Goal: Task Accomplishment & Management: Manage account settings

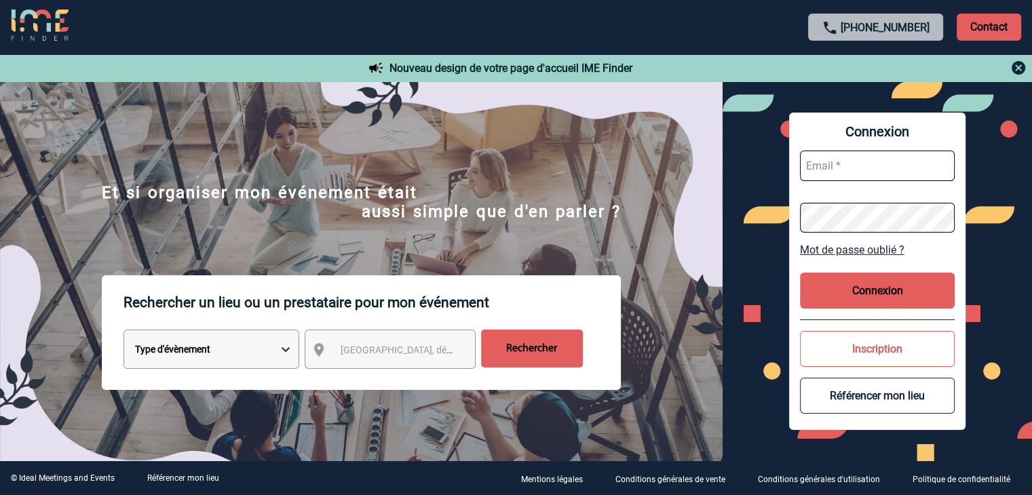
type input "rsaboureau@ime-groupe.com"
click at [878, 296] on button "Connexion" at bounding box center [877, 291] width 155 height 36
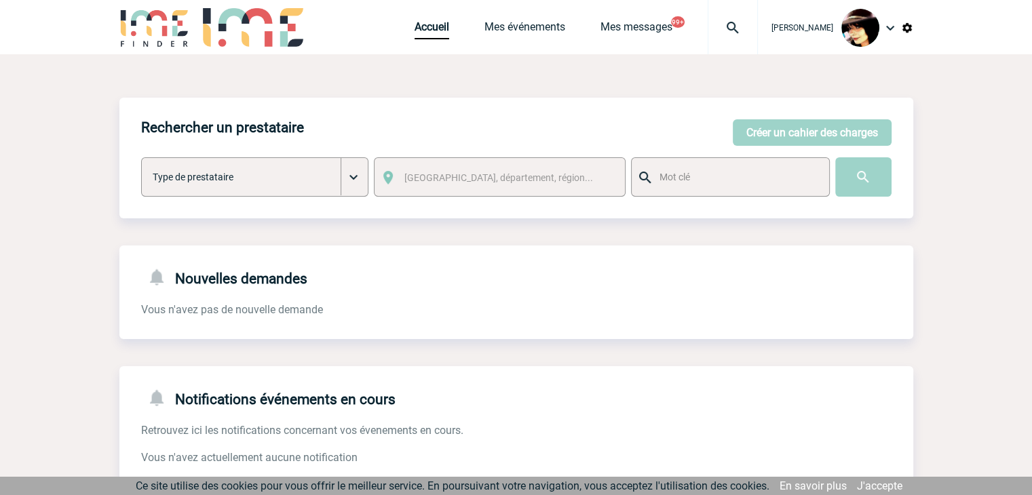
click at [719, 25] on img at bounding box center [732, 28] width 49 height 16
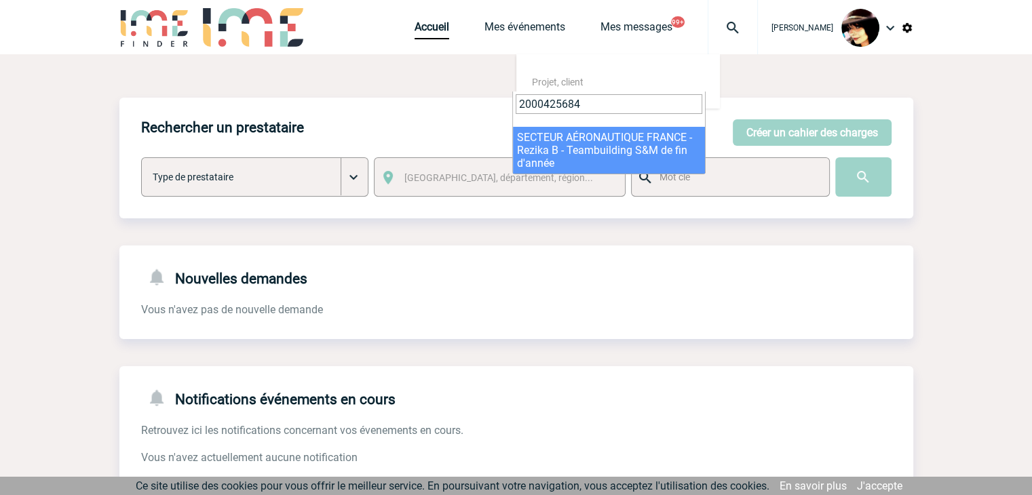
type input "2000425684"
drag, startPoint x: 567, startPoint y: 140, endPoint x: 548, endPoint y: 140, distance: 19.0
select select "25185"
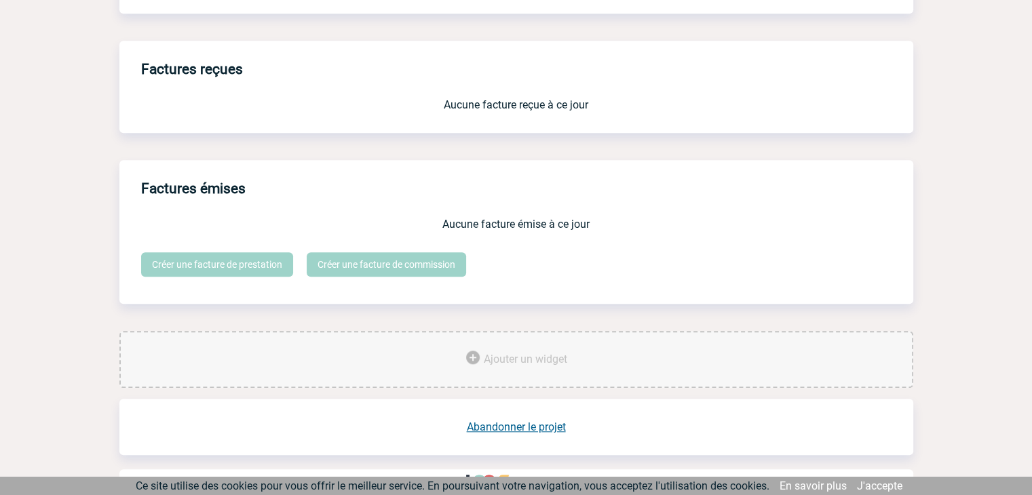
scroll to position [1121, 0]
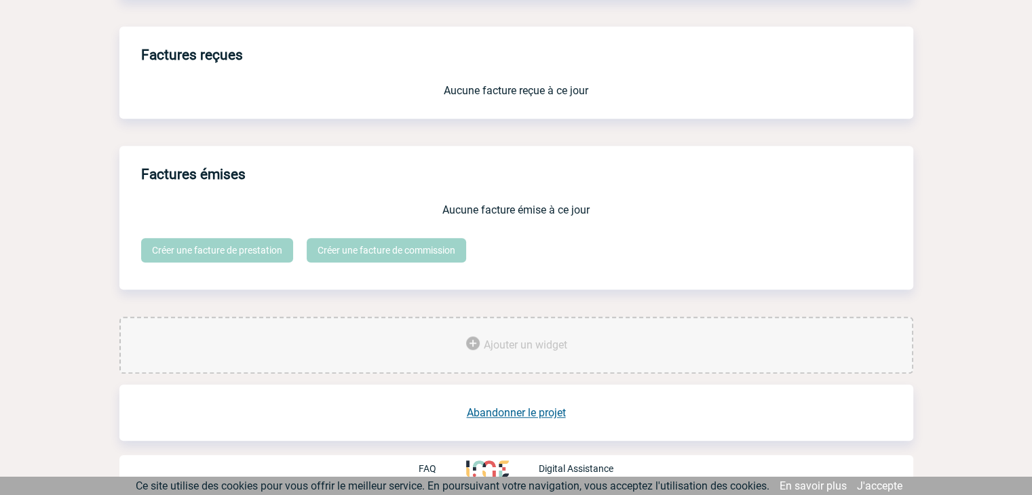
click at [513, 413] on link "Abandonner le projet" at bounding box center [516, 412] width 99 height 13
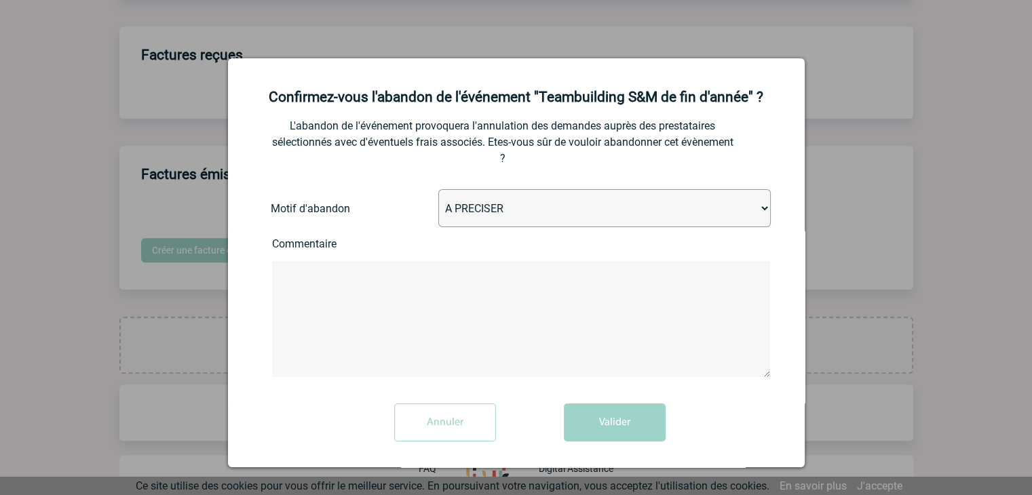
click at [496, 212] on select "A PRECISER Projet annulé Projet reporté Evénement organisé en interne A fait ap…" at bounding box center [604, 208] width 332 height 38
select select "ABANDON_PROJET_10"
click at [438, 191] on select "A PRECISER Projet annulé Projet reporté Evénement organisé en interne A fait ap…" at bounding box center [604, 208] width 332 height 38
click at [605, 414] on button "Valider" at bounding box center [615, 423] width 102 height 38
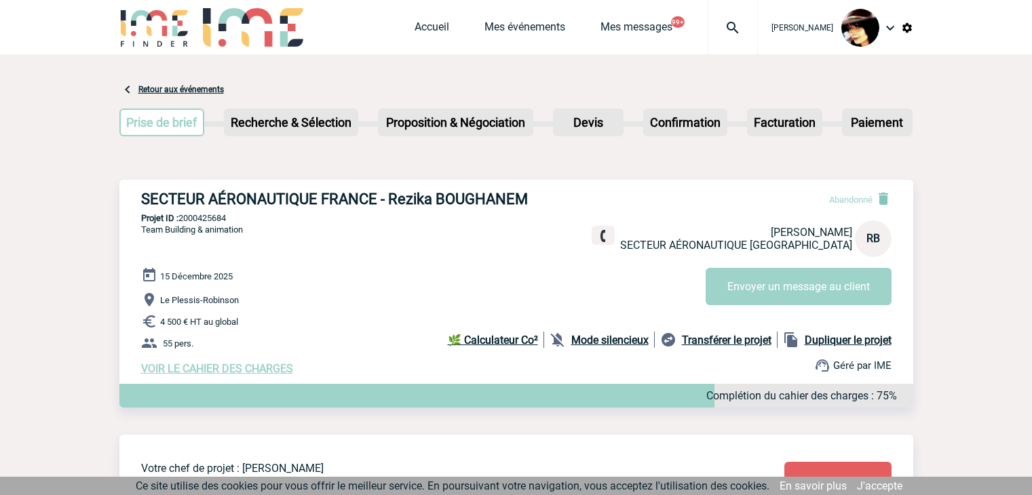
scroll to position [648, 0]
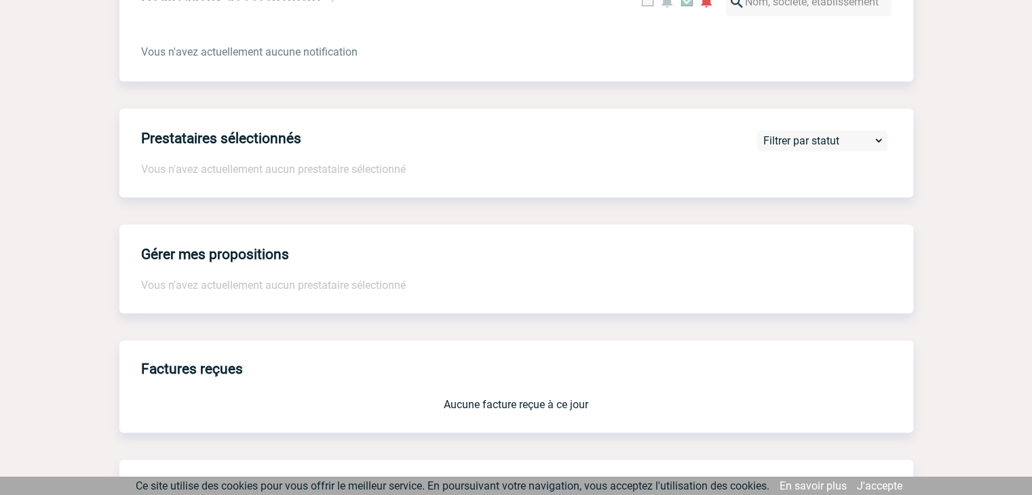
click at [829, 251] on div "Gérer mes propositions Vous n'avez actuellement aucun prestataire sélectionné" at bounding box center [515, 268] width 793 height 89
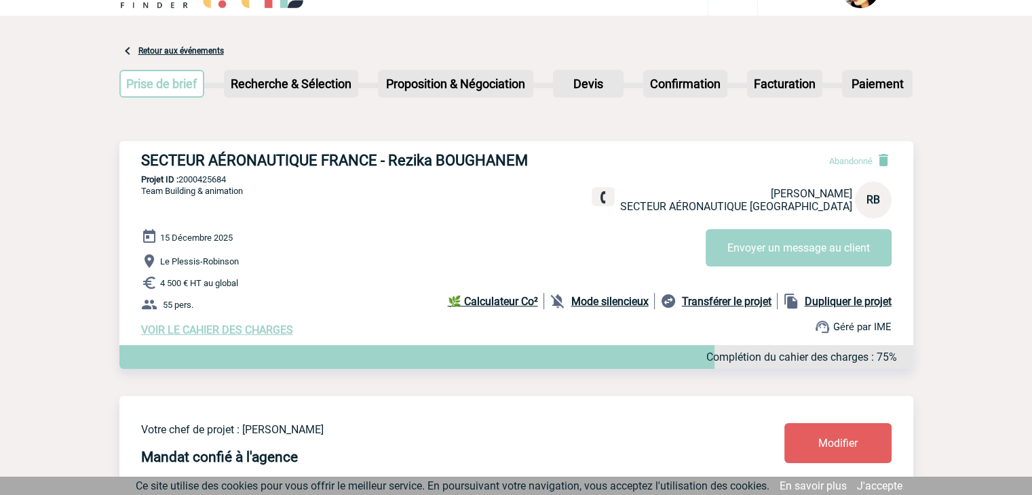
scroll to position [0, 0]
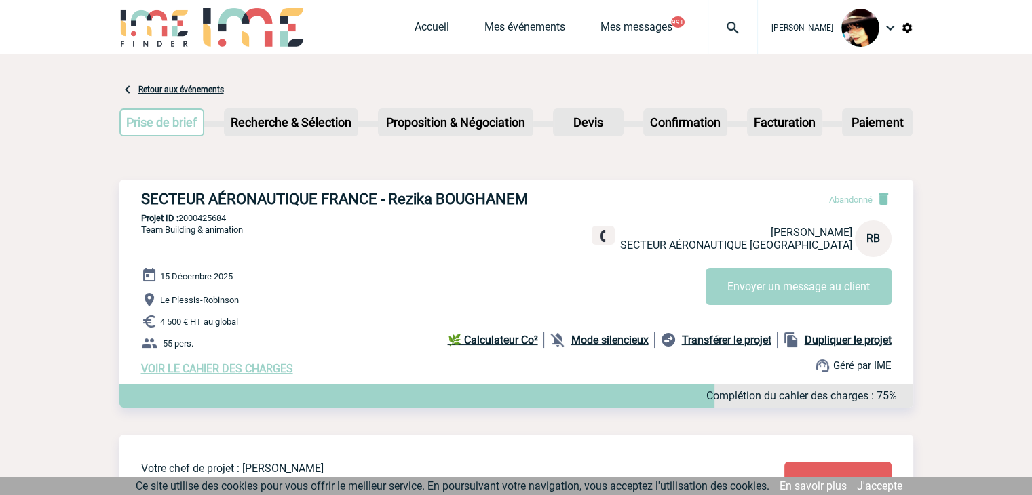
click at [720, 25] on img at bounding box center [732, 28] width 49 height 16
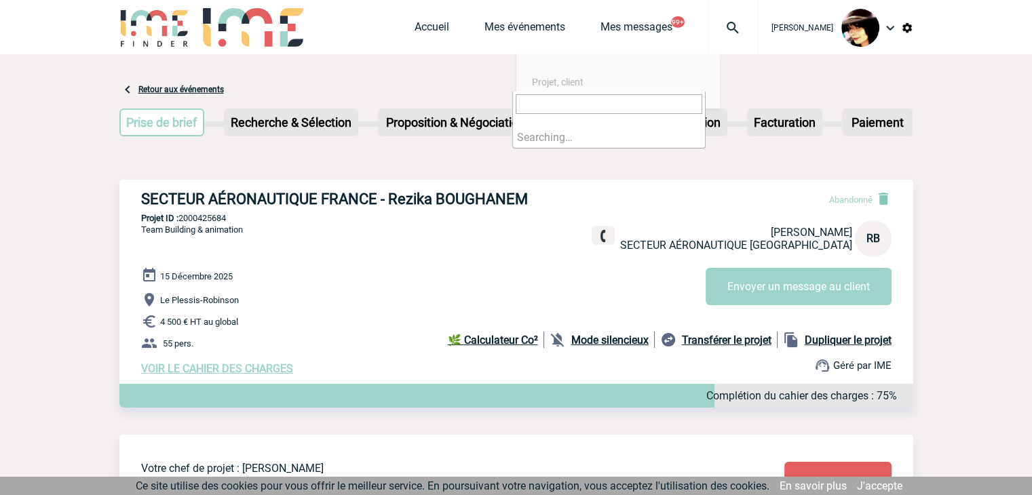
paste input "2000425241"
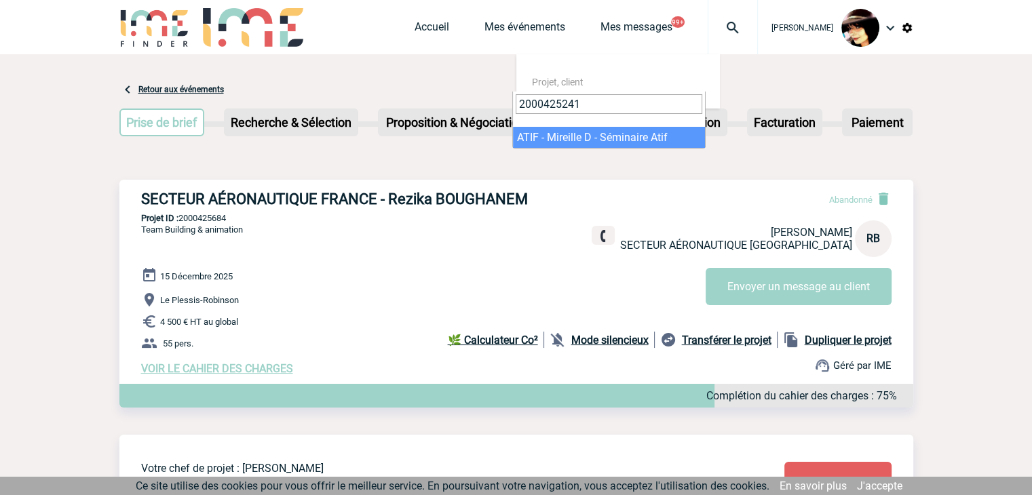
type input "2000425241"
select select "24742"
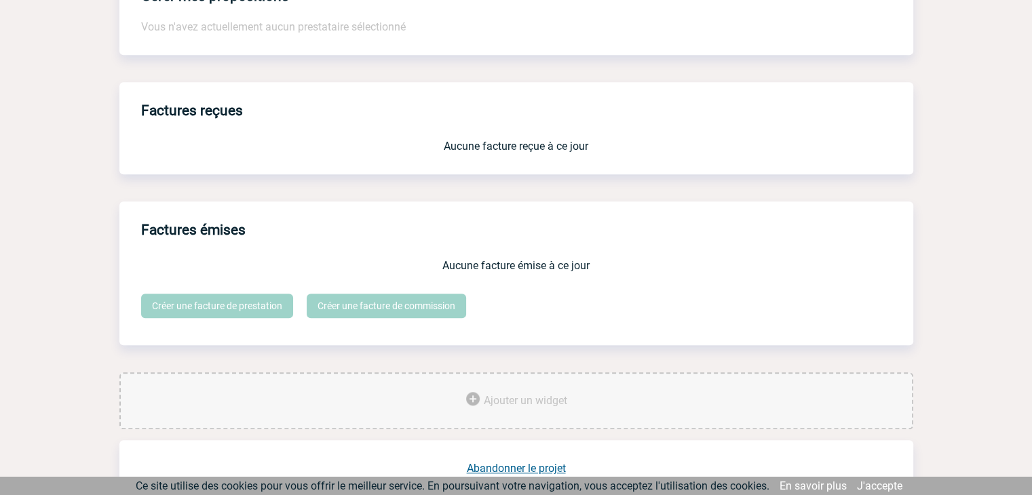
scroll to position [1121, 0]
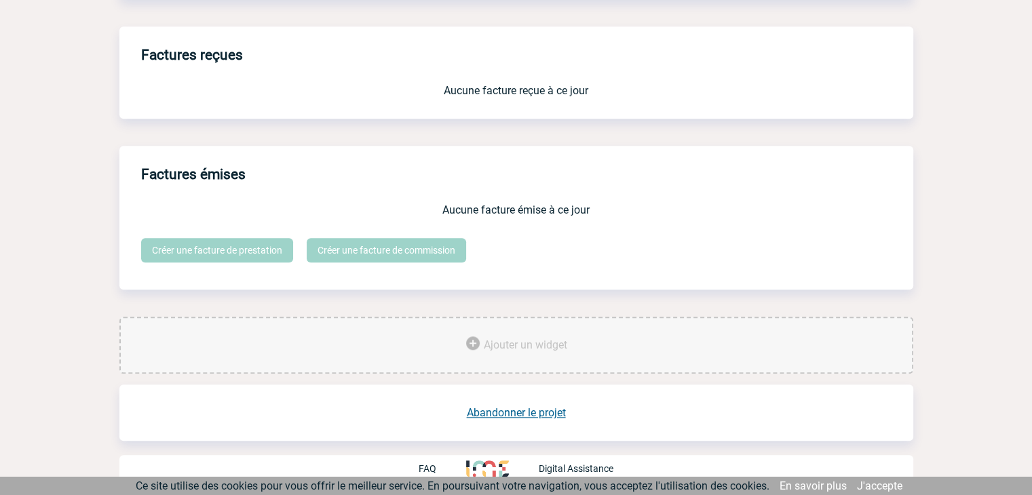
click at [542, 413] on link "Abandonner le projet" at bounding box center [516, 412] width 99 height 13
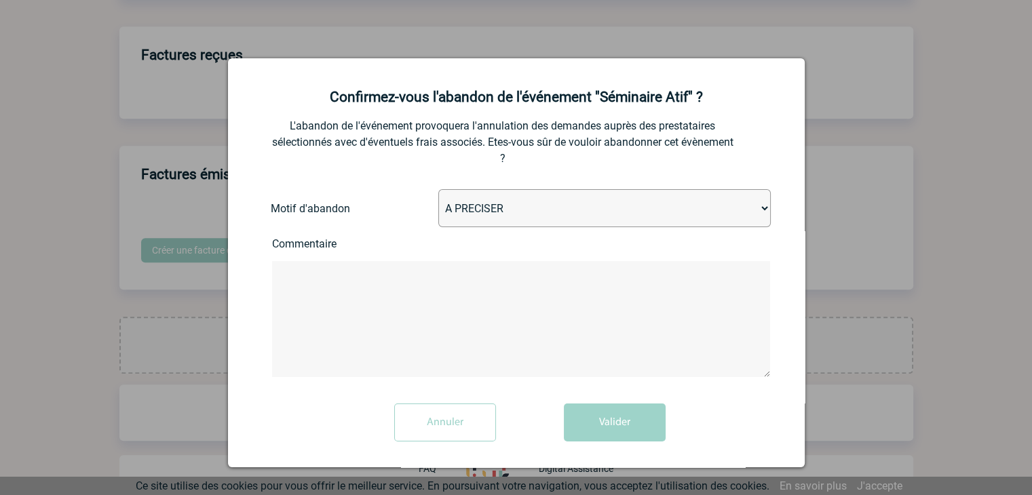
click at [546, 204] on select "A PRECISER Projet annulé Projet reporté Evénement organisé en interne A fait ap…" at bounding box center [604, 208] width 332 height 38
select select "ABANDON_PROJET_10"
click at [438, 191] on select "A PRECISER Projet annulé Projet reporté Evénement organisé en interne A fait ap…" at bounding box center [604, 208] width 332 height 38
click at [612, 418] on button "Valider" at bounding box center [615, 423] width 102 height 38
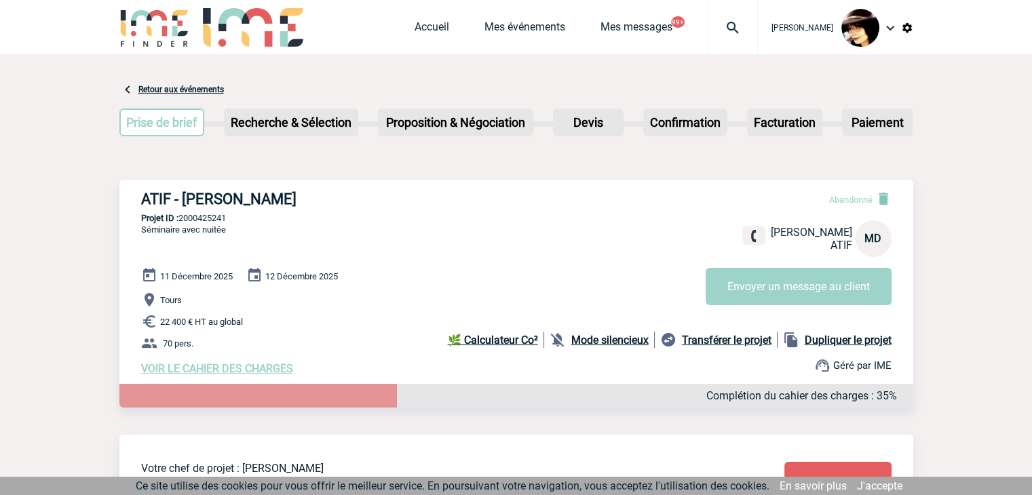
click at [717, 26] on img at bounding box center [732, 28] width 49 height 16
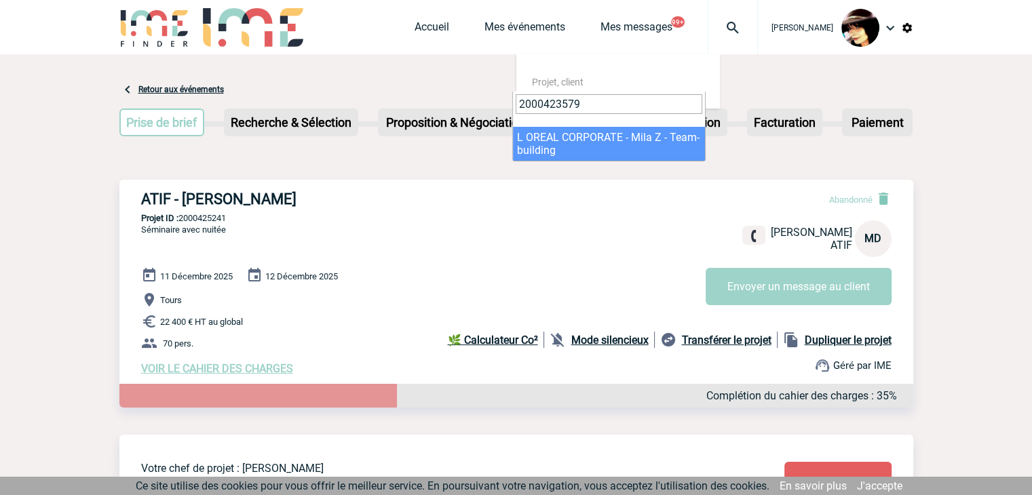
type input "2000423579"
select select "23080"
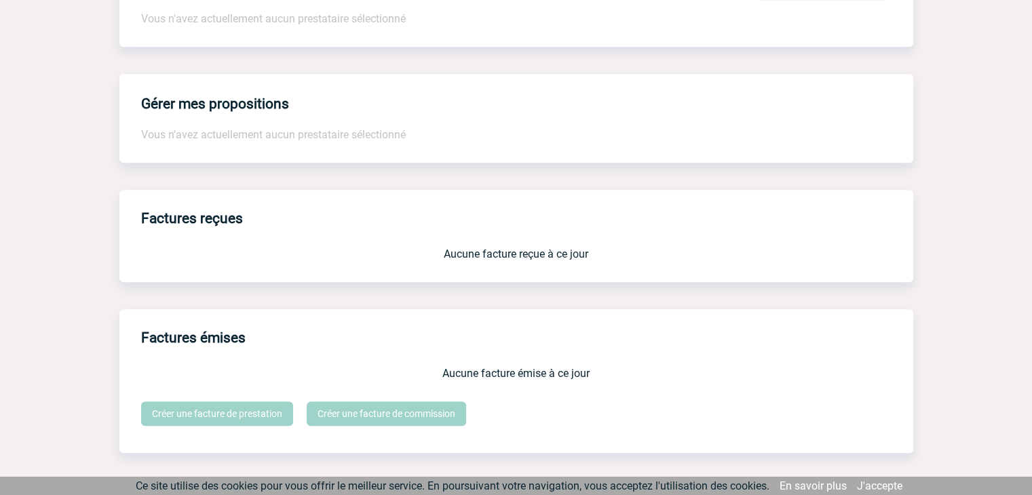
scroll to position [1121, 0]
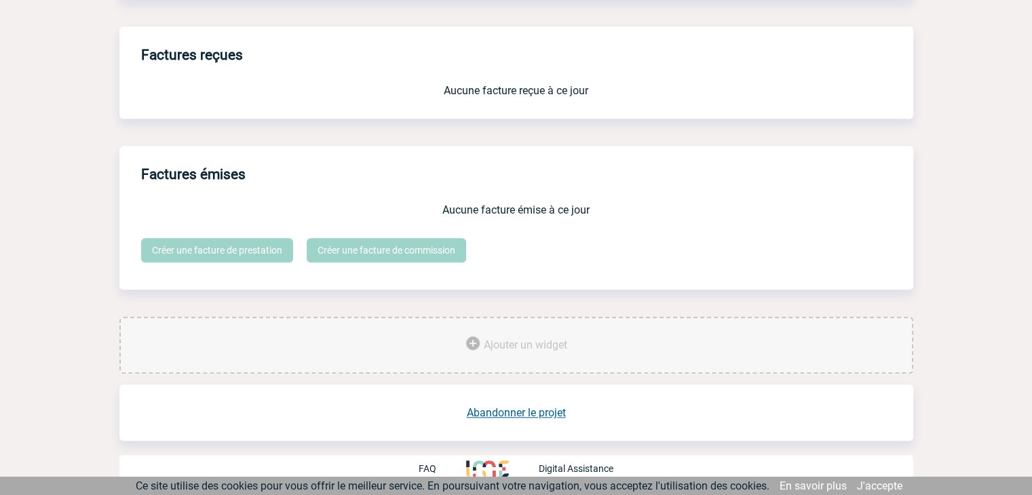
click at [521, 410] on link "Abandonner le projet" at bounding box center [516, 412] width 99 height 13
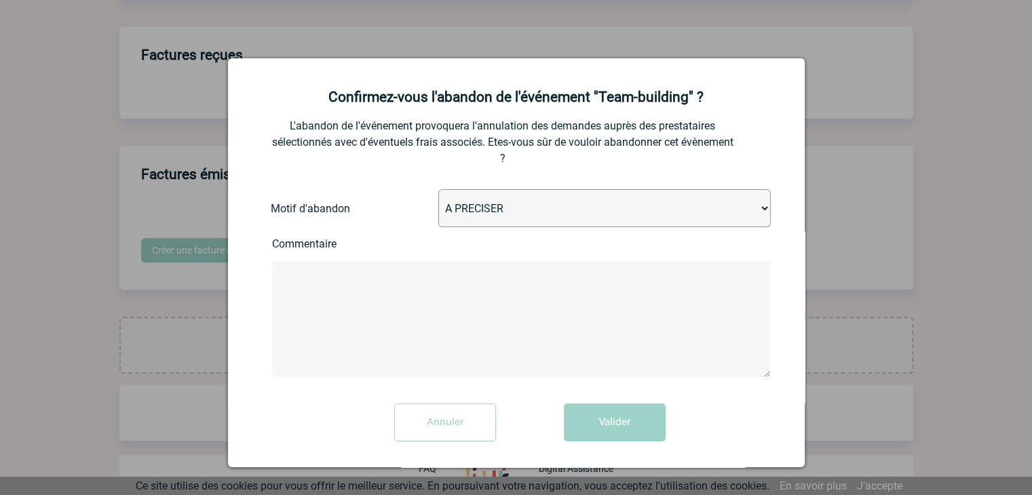
click at [496, 214] on select "A PRECISER Projet annulé Projet reporté Evénement organisé en interne A fait ap…" at bounding box center [604, 208] width 332 height 38
select select "ABANDON_PROJET_02"
click at [438, 191] on select "A PRECISER Projet annulé Projet reporté Evénement organisé en interne A fait ap…" at bounding box center [604, 208] width 332 height 38
click at [593, 429] on button "Valider" at bounding box center [615, 423] width 102 height 38
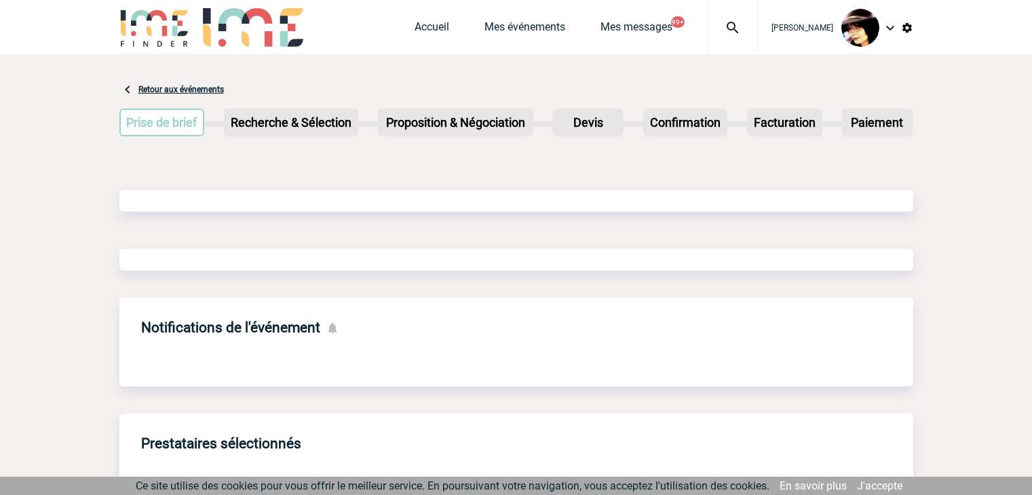
scroll to position [648, 0]
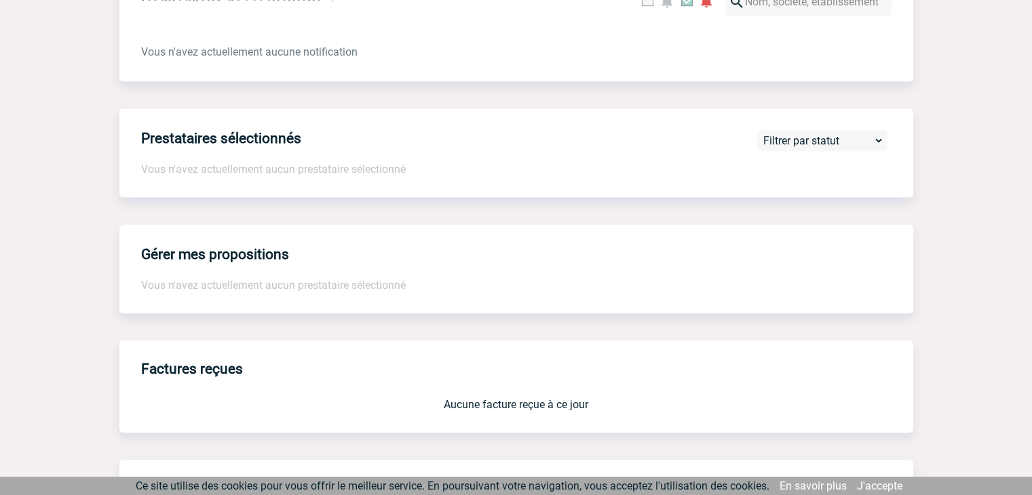
click at [985, 209] on body "[PERSON_NAME] Accueil Mes événements 99+" at bounding box center [516, 38] width 1032 height 1373
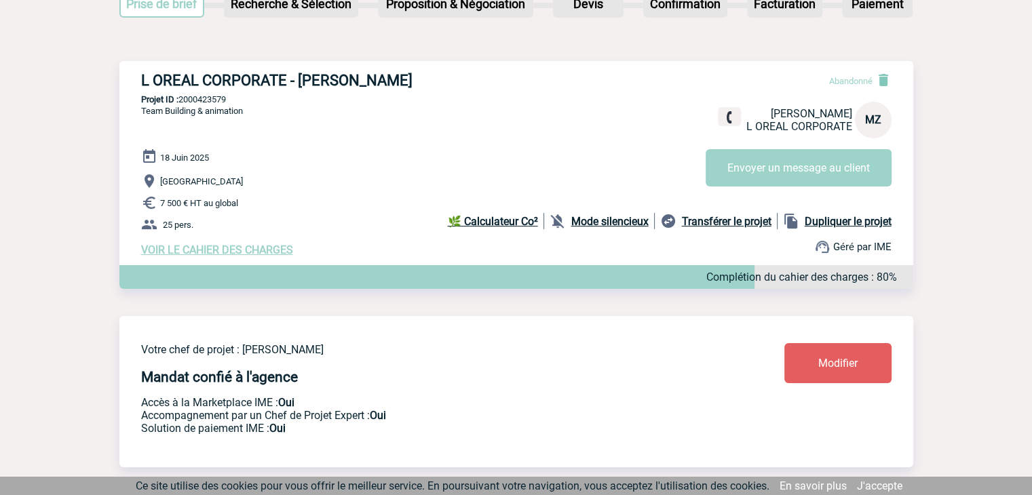
scroll to position [0, 0]
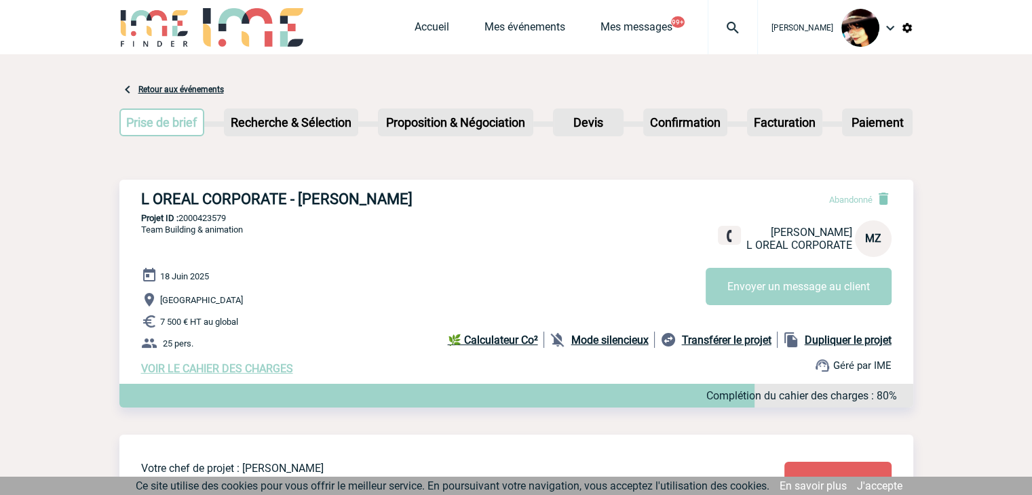
click at [710, 26] on img at bounding box center [732, 28] width 49 height 16
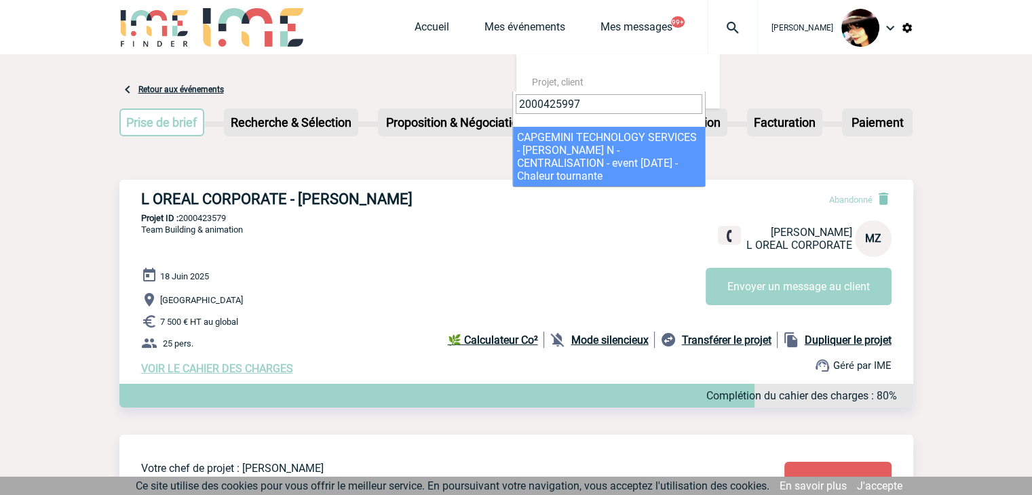
type input "2000425997"
select select "25498"
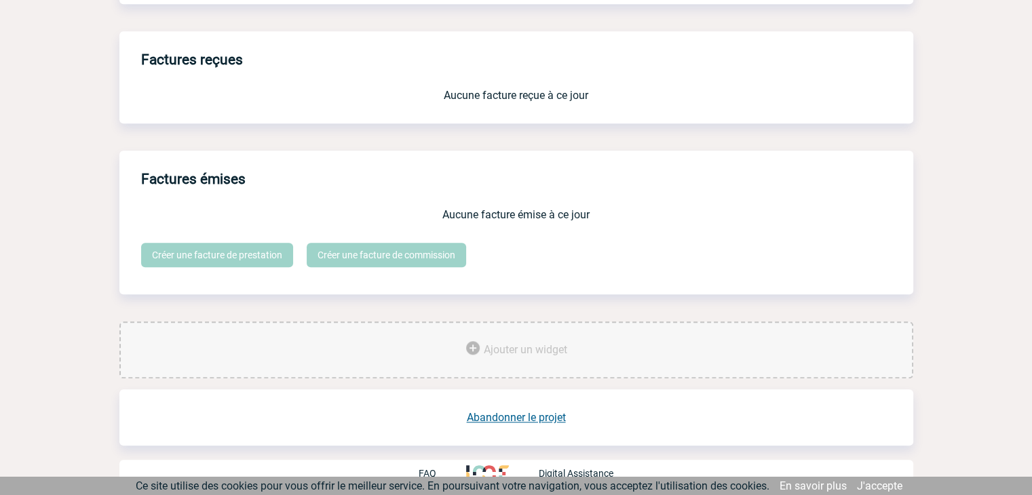
scroll to position [1121, 0]
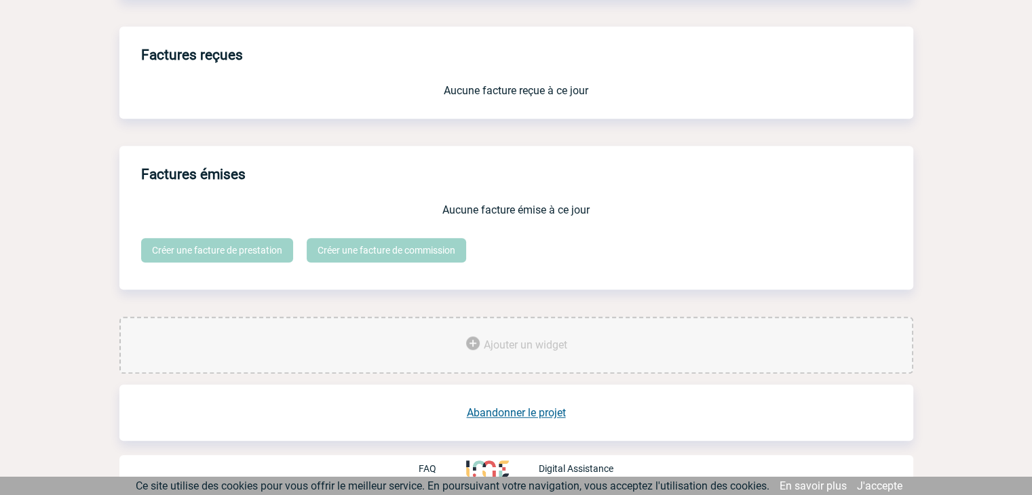
click at [534, 414] on link "Abandonner le projet" at bounding box center [516, 412] width 99 height 13
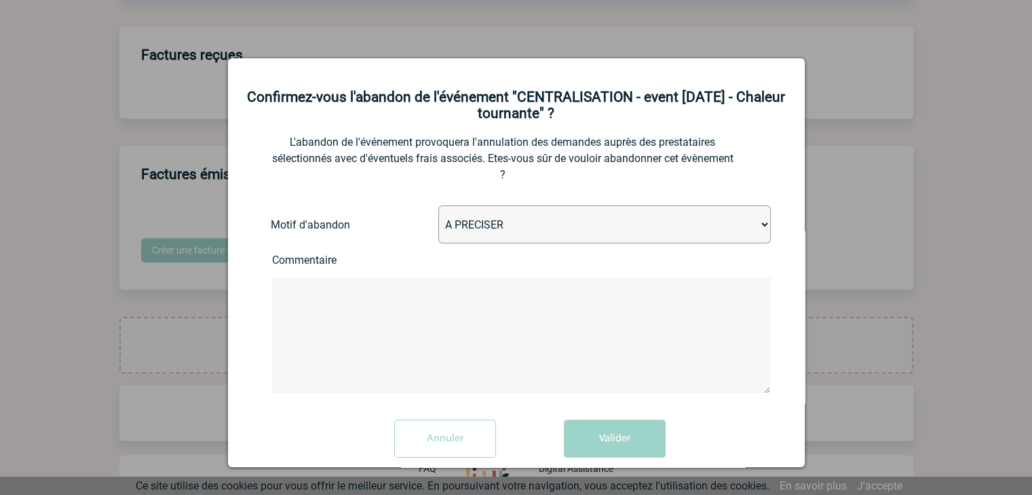
click at [495, 226] on select "A PRECISER Projet annulé Projet reporté Evénement organisé en interne A fait ap…" at bounding box center [604, 224] width 332 height 38
select select "ABANDON_PROJET_02"
click at [438, 208] on select "A PRECISER Projet annulé Projet reporté Evénement organisé en interne A fait ap…" at bounding box center [604, 224] width 332 height 38
click at [609, 433] on button "Valider" at bounding box center [615, 439] width 102 height 38
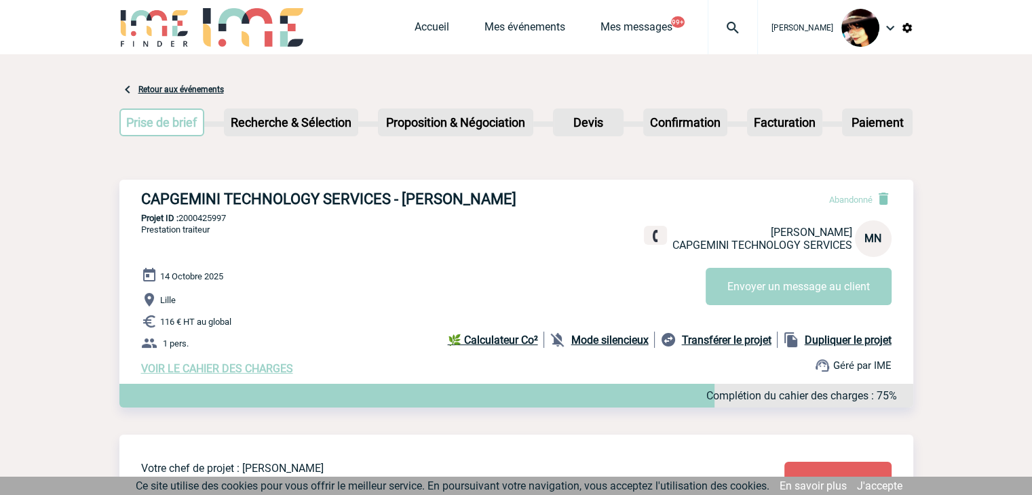
click at [718, 27] on img at bounding box center [732, 28] width 49 height 16
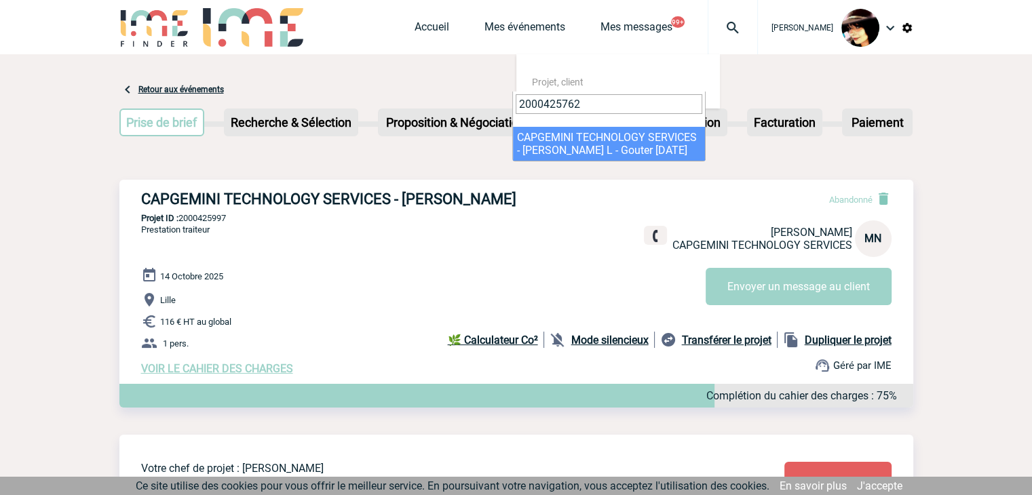
type input "2000425762"
select select "25263"
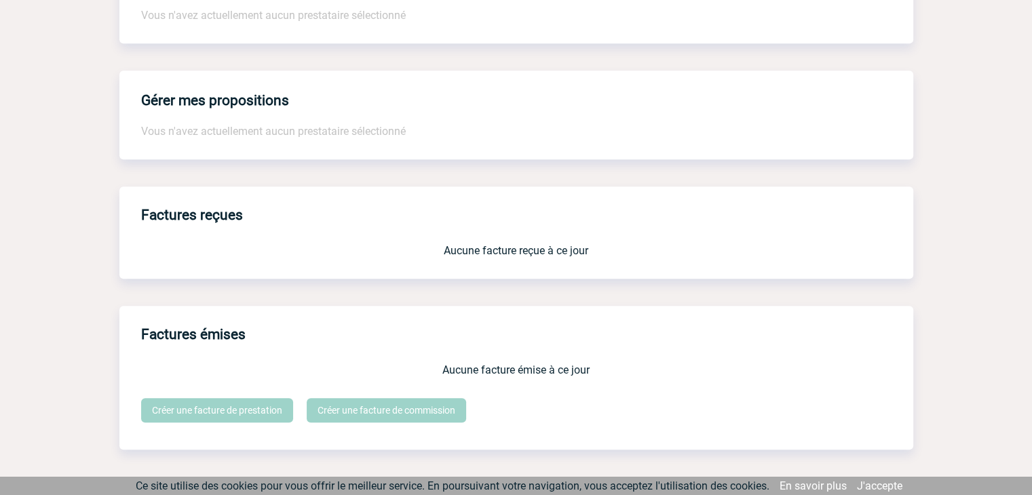
scroll to position [1121, 0]
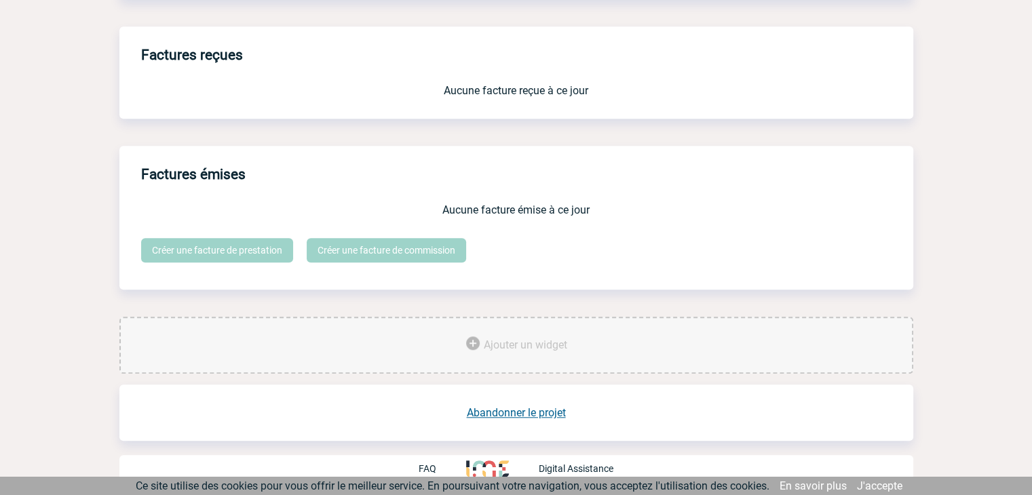
click at [509, 412] on link "Abandonner le projet" at bounding box center [516, 412] width 99 height 13
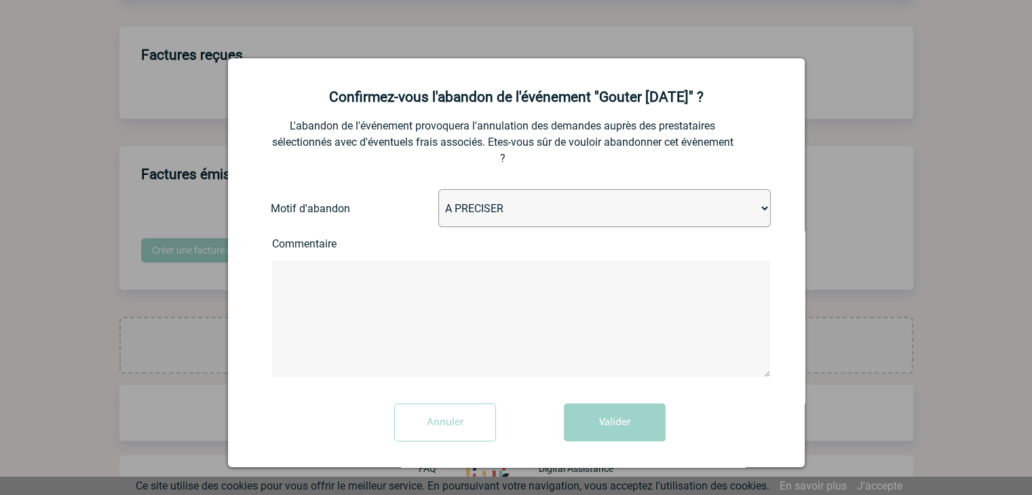
click at [484, 210] on select "A PRECISER Projet annulé Projet reporté Evénement organisé en interne A fait ap…" at bounding box center [604, 208] width 332 height 38
select select "ABANDON_PROJET_02"
click at [438, 191] on select "A PRECISER Projet annulé Projet reporté Evénement organisé en interne A fait ap…" at bounding box center [604, 208] width 332 height 38
drag, startPoint x: 630, startPoint y: 421, endPoint x: 641, endPoint y: 429, distance: 13.6
click at [630, 420] on button "Valider" at bounding box center [615, 423] width 102 height 38
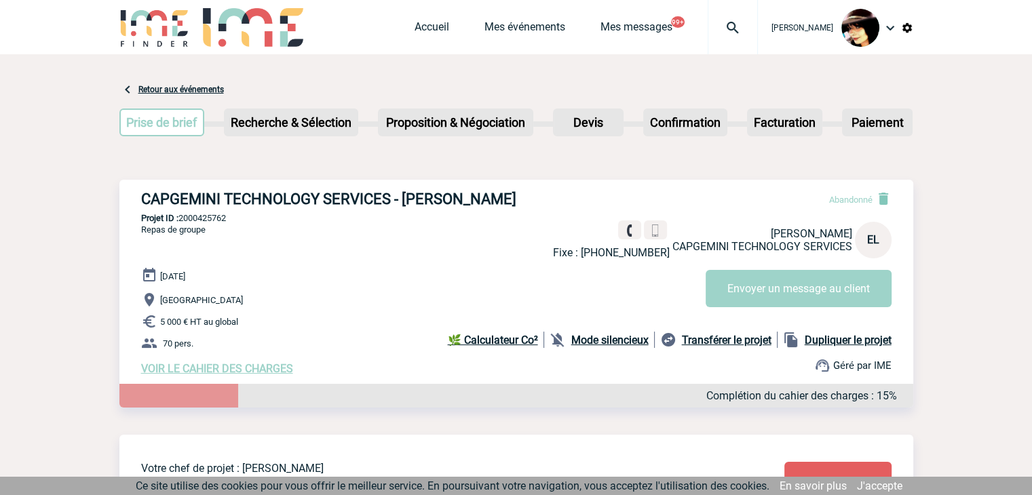
click at [728, 25] on img at bounding box center [732, 28] width 49 height 16
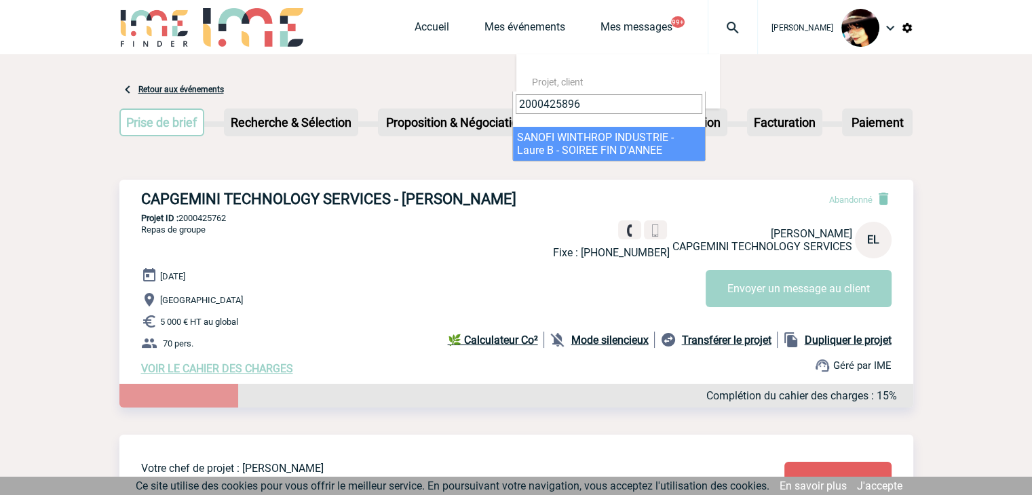
type input "2000425896"
select select "25397"
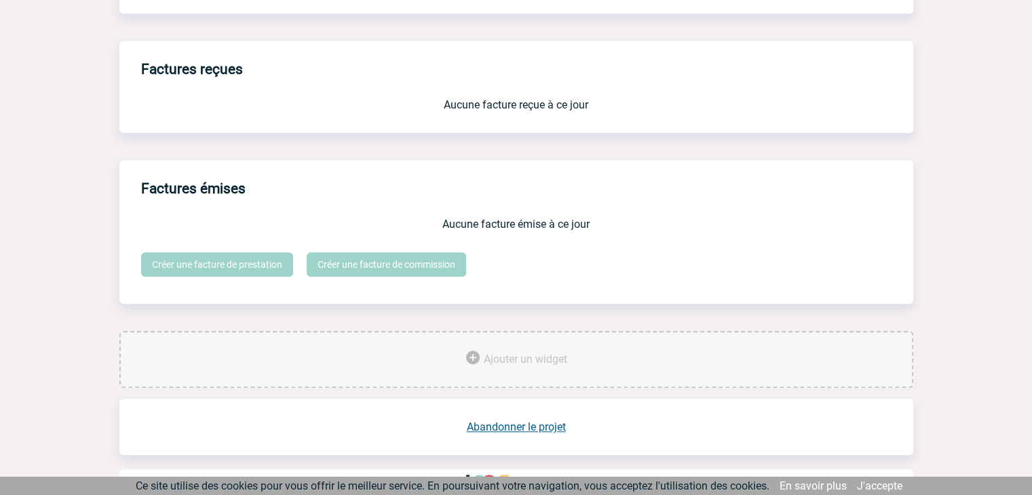
scroll to position [1136, 0]
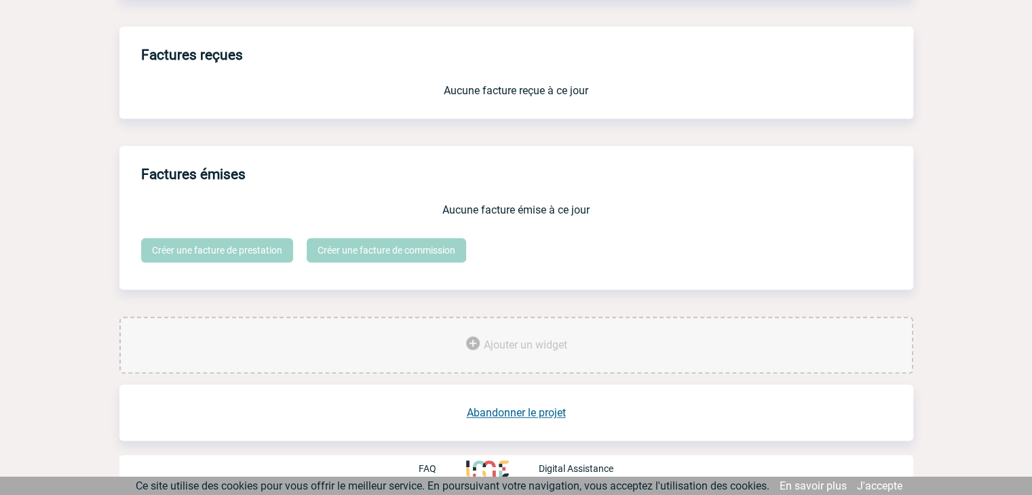
click at [519, 412] on link "Abandonner le projet" at bounding box center [516, 412] width 99 height 13
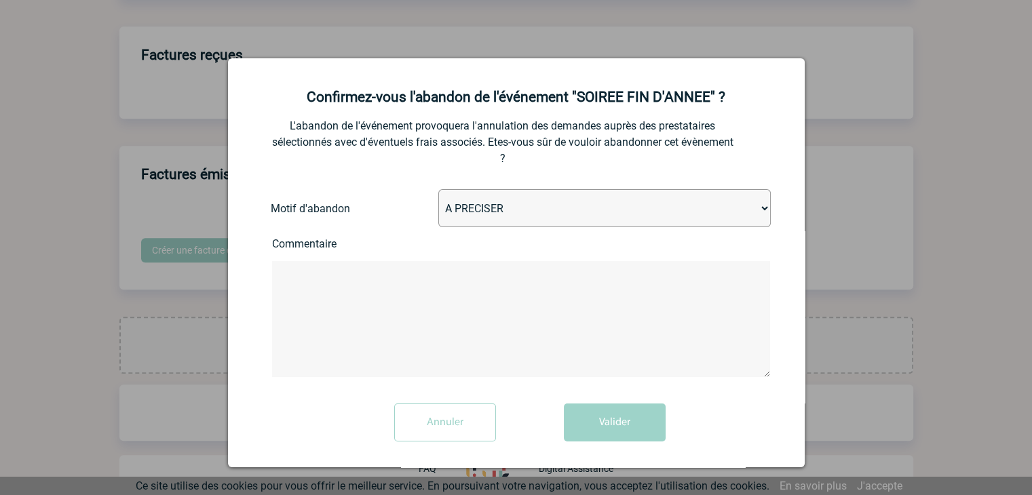
click at [458, 220] on select "A PRECISER Projet annulé Projet reporté Evénement organisé en interne A fait ap…" at bounding box center [604, 208] width 332 height 38
select select "ABANDON_PROJET_15"
click at [438, 191] on select "A PRECISER Projet annulé Projet reporté Evénement organisé en interne A fait ap…" at bounding box center [604, 208] width 332 height 38
click at [597, 431] on button "Valider" at bounding box center [615, 423] width 102 height 38
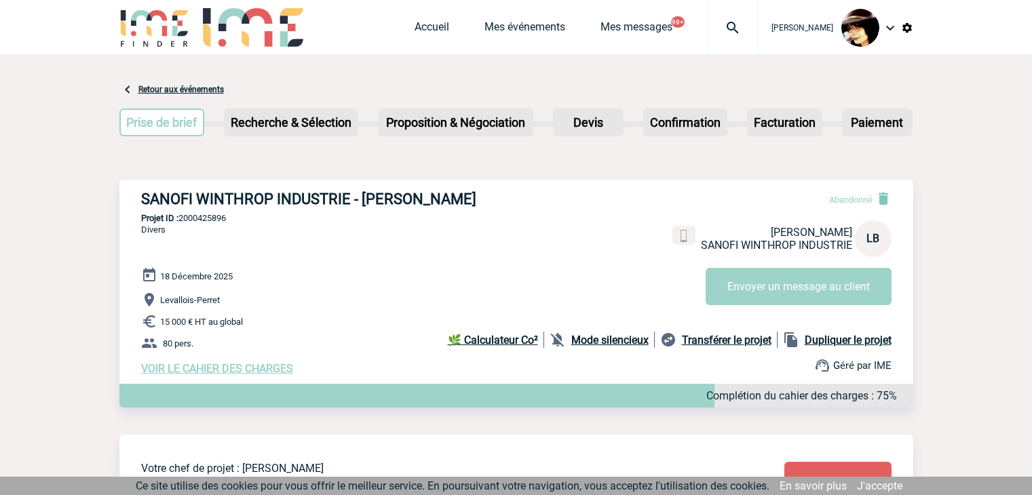
scroll to position [648, 0]
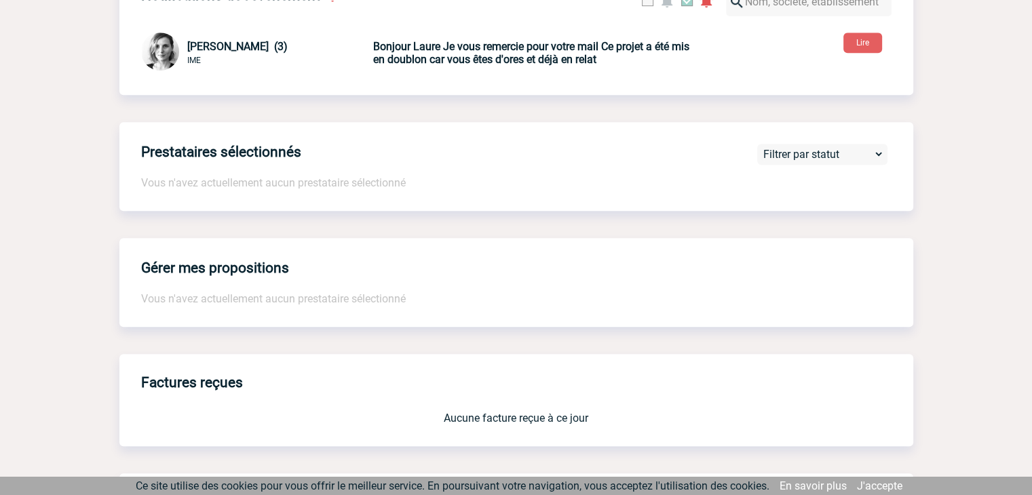
drag, startPoint x: 773, startPoint y: 350, endPoint x: 790, endPoint y: 361, distance: 20.5
click at [775, 350] on div "Retour aux événements Prise de brief Etape suivante Recherche & Sélection" at bounding box center [515, 73] width 793 height 1333
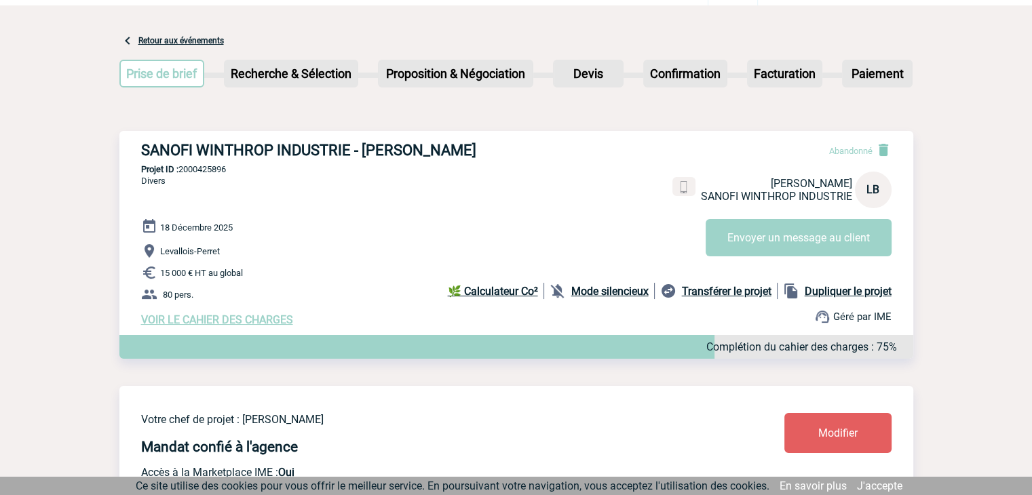
scroll to position [0, 0]
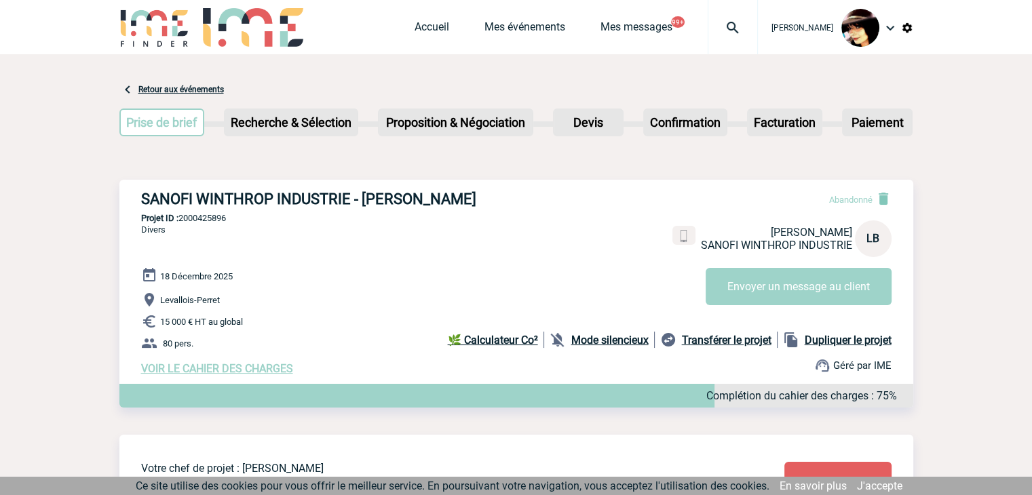
click at [726, 28] on img at bounding box center [732, 28] width 49 height 16
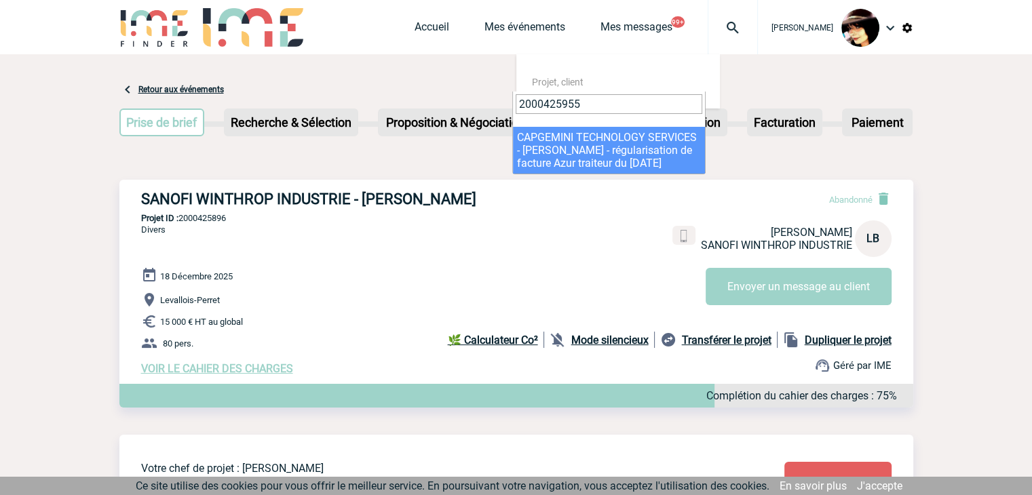
type input "2000425955"
select select "25456"
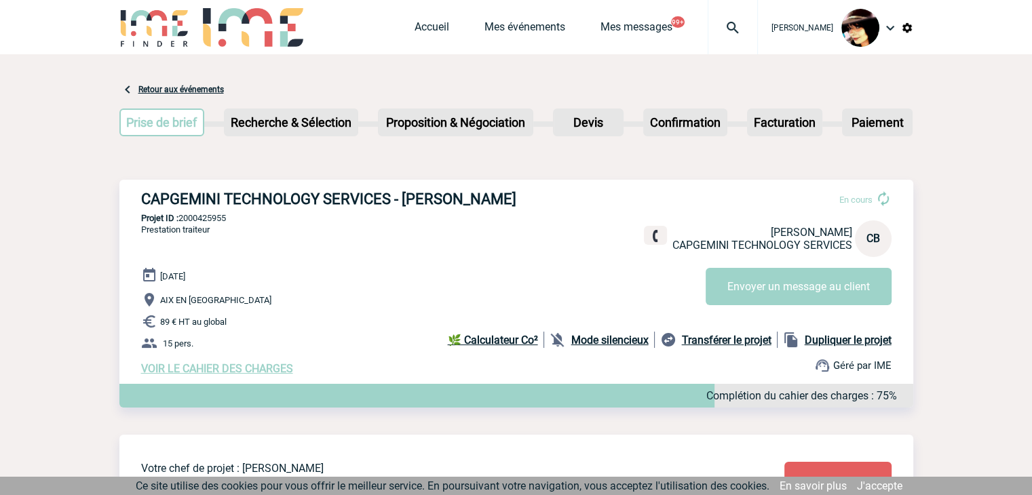
drag, startPoint x: 188, startPoint y: 370, endPoint x: 268, endPoint y: 385, distance: 81.4
click at [188, 370] on span "VOIR LE CAHIER DES CHARGES" at bounding box center [217, 368] width 152 height 13
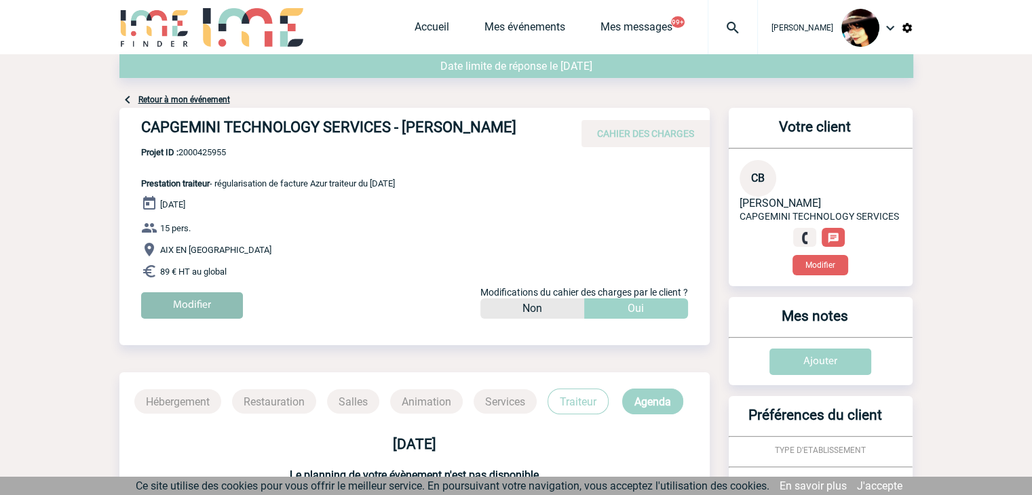
click at [220, 307] on input "Modifier" at bounding box center [192, 305] width 102 height 26
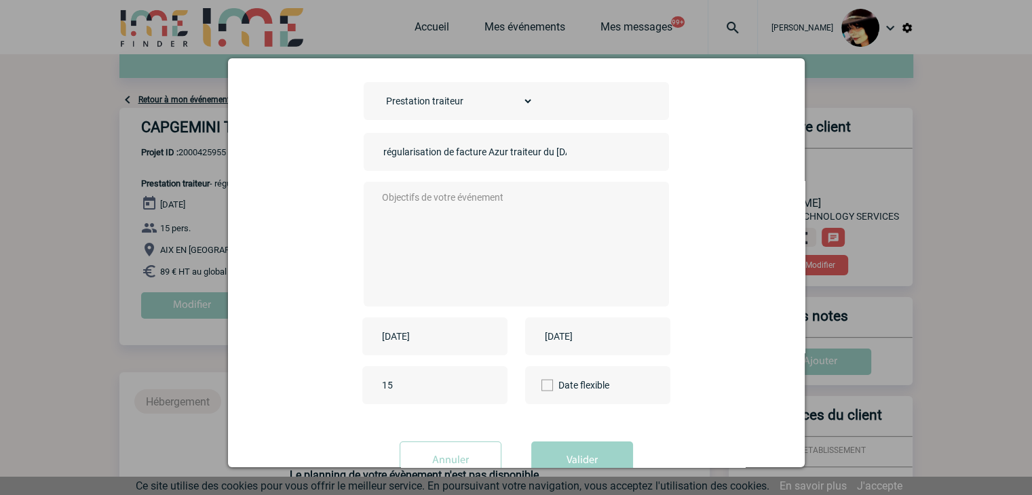
scroll to position [95, 0]
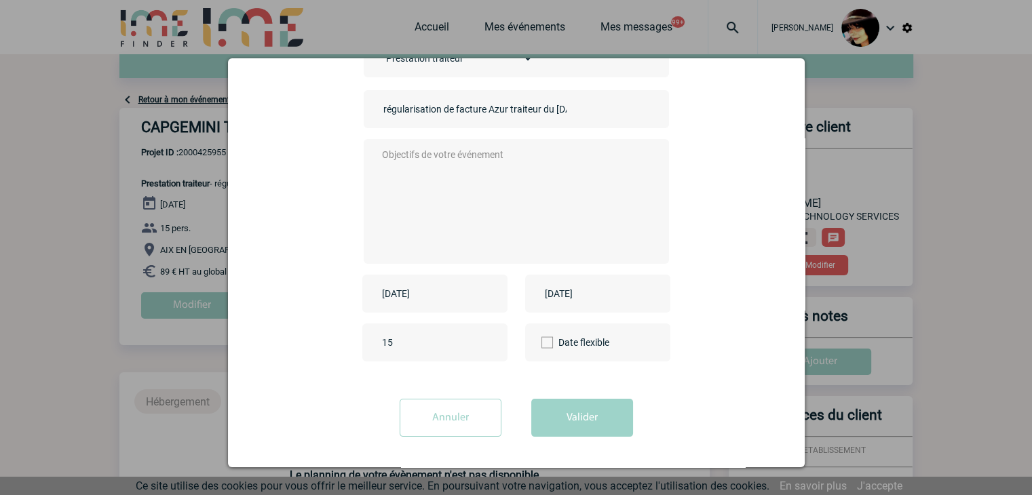
drag, startPoint x: 450, startPoint y: 412, endPoint x: 486, endPoint y: 398, distance: 37.8
click at [453, 410] on input "Annuler" at bounding box center [450, 418] width 102 height 38
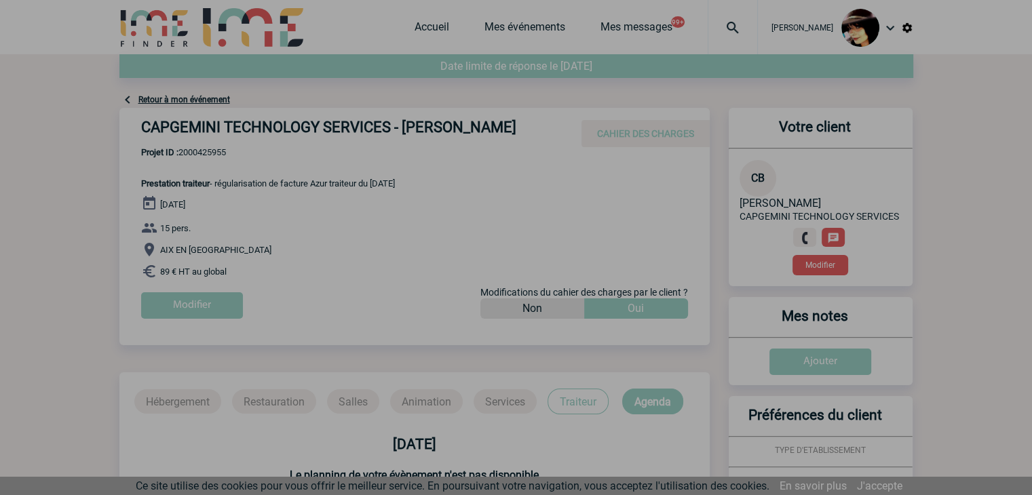
scroll to position [311, 0]
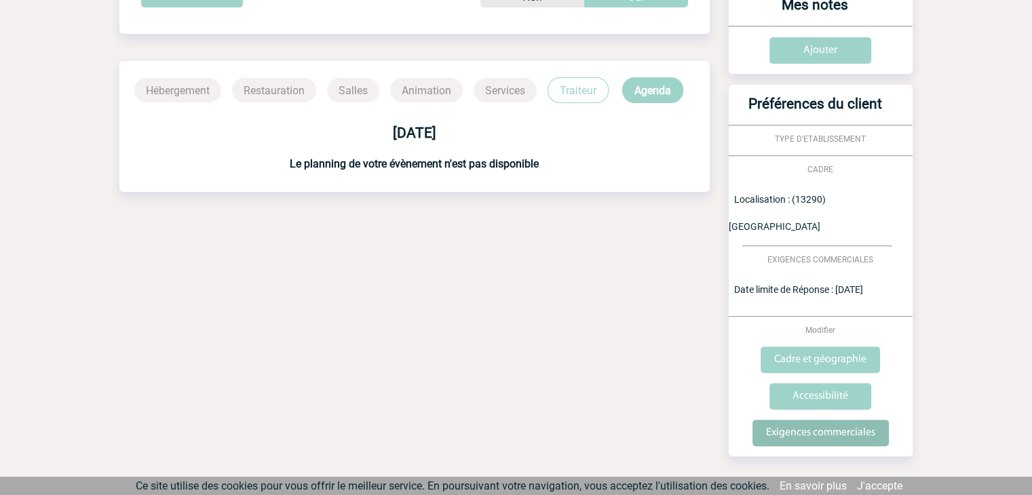
click at [799, 420] on input "Exigences commerciales" at bounding box center [820, 433] width 136 height 26
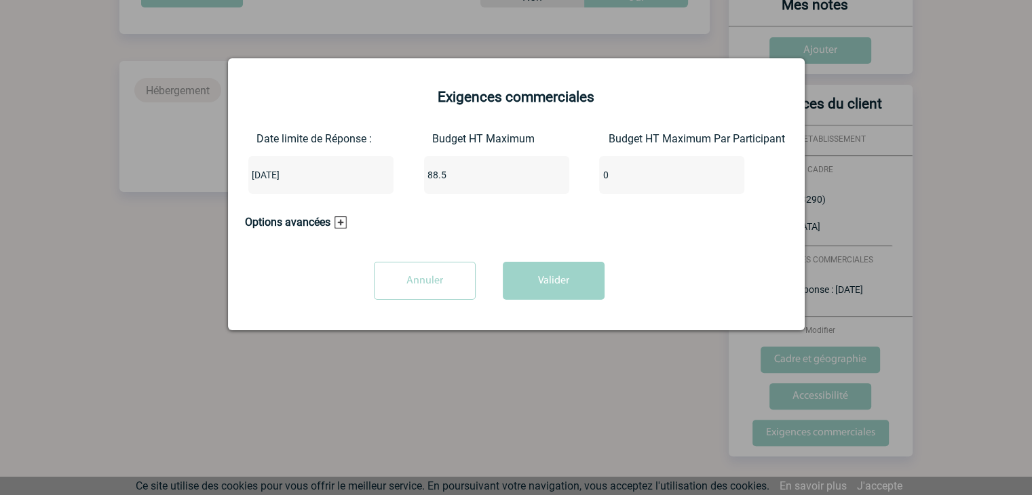
drag, startPoint x: 393, startPoint y: 174, endPoint x: 350, endPoint y: 158, distance: 46.1
click at [293, 170] on div "Date limite de Réponse : [DATE] Budget HT Maximum 88.5 Budget HT Maximum Par Pa…" at bounding box center [516, 168] width 543 height 73
type input "1335"
click at [541, 281] on button "Valider" at bounding box center [554, 281] width 102 height 38
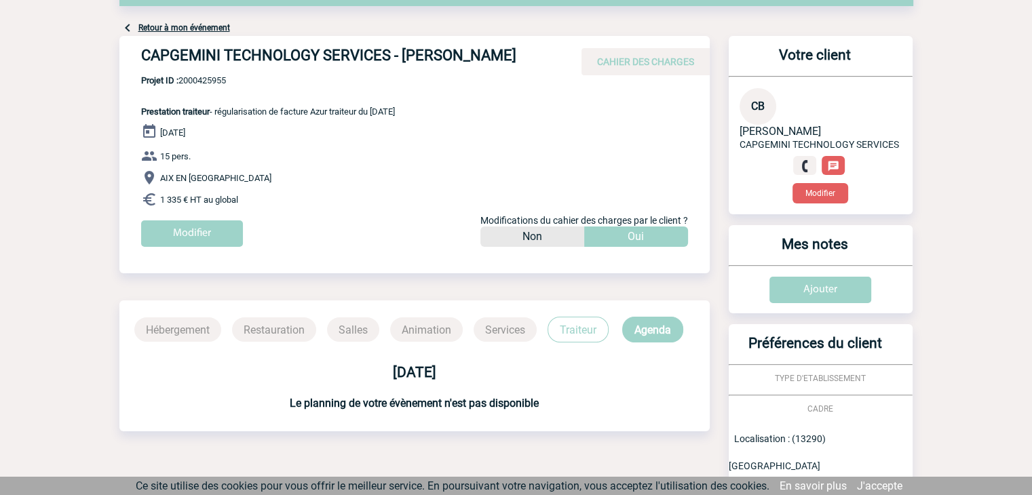
scroll to position [0, 0]
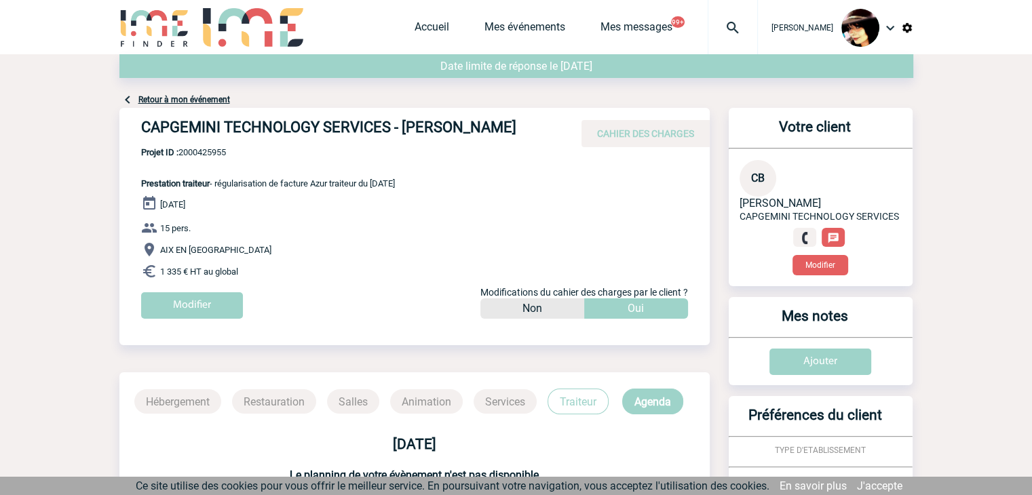
click at [213, 98] on link "Retour à mon événement" at bounding box center [184, 99] width 92 height 9
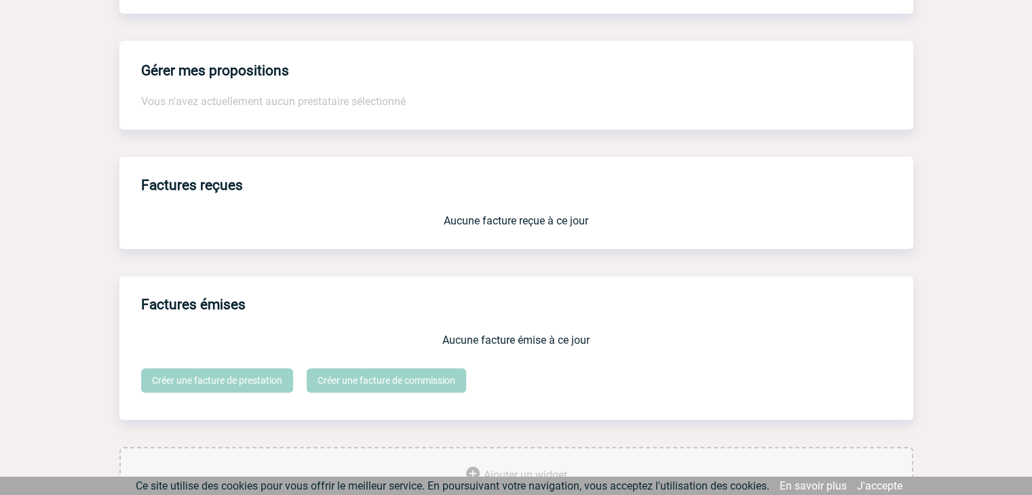
scroll to position [1121, 0]
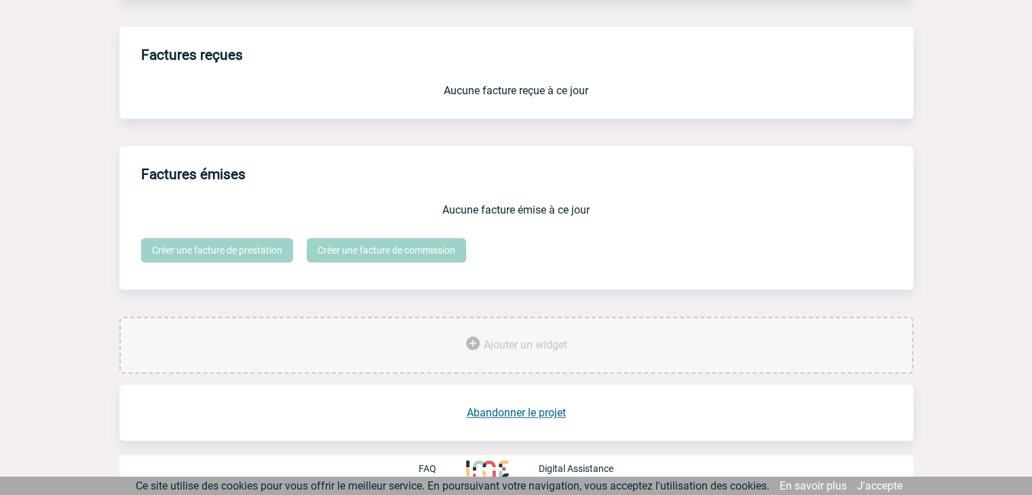
click at [526, 408] on link "Abandonner le projet" at bounding box center [516, 412] width 99 height 13
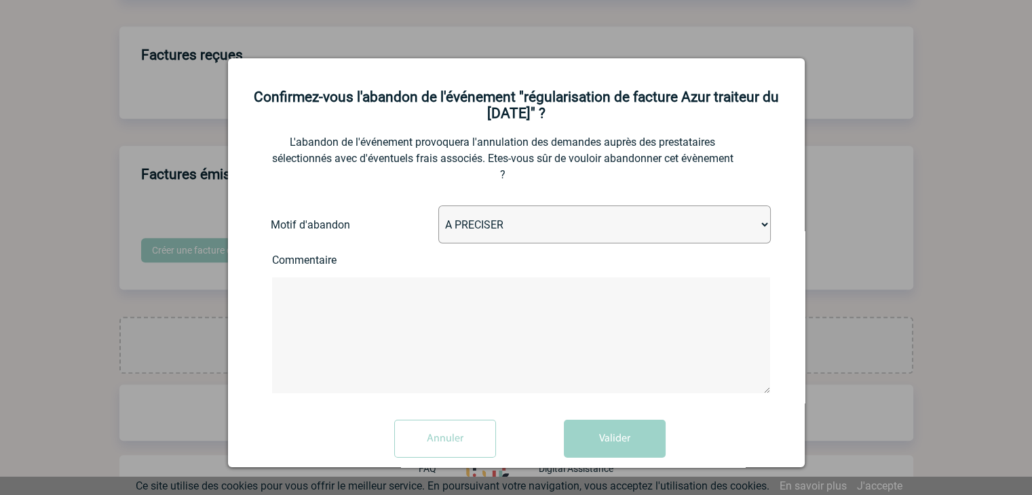
click at [482, 222] on select "A PRECISER Projet annulé Projet reporté Evénement organisé en interne A fait ap…" at bounding box center [604, 224] width 332 height 38
select select "ABANDON_PROJET_15"
click at [438, 208] on select "A PRECISER Projet annulé Projet reporté Evénement organisé en interne A fait ap…" at bounding box center [604, 224] width 332 height 38
click at [608, 446] on button "Valider" at bounding box center [615, 439] width 102 height 38
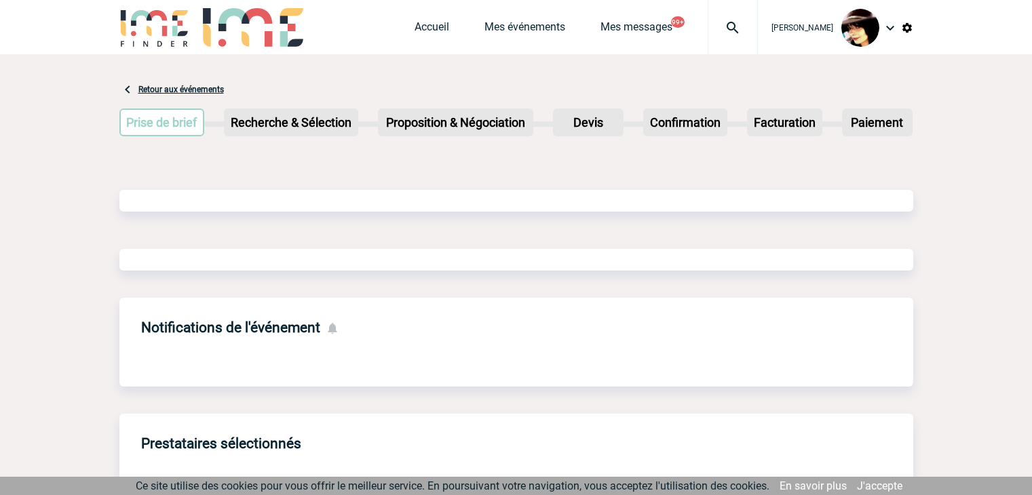
scroll to position [648, 0]
